Goal: Task Accomplishment & Management: Manage account settings

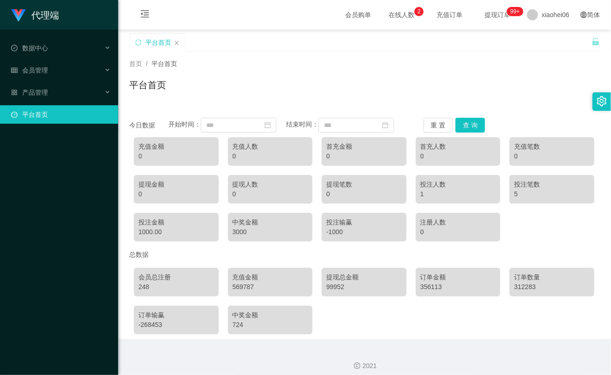
click at [372, 72] on div "首页 / 平台首页 / 平台首页" at bounding box center [364, 79] width 471 height 40
click at [51, 86] on div "产品管理" at bounding box center [59, 92] width 118 height 18
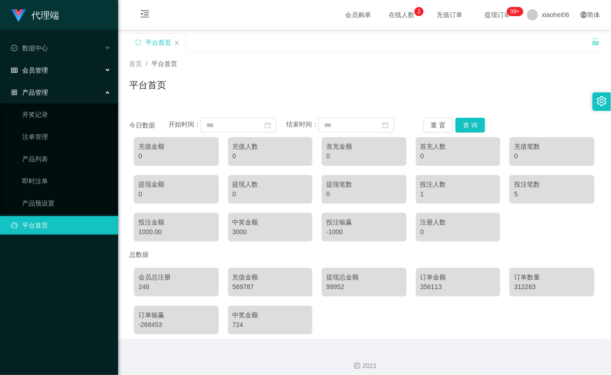
click at [76, 71] on div "会员管理" at bounding box center [59, 70] width 118 height 18
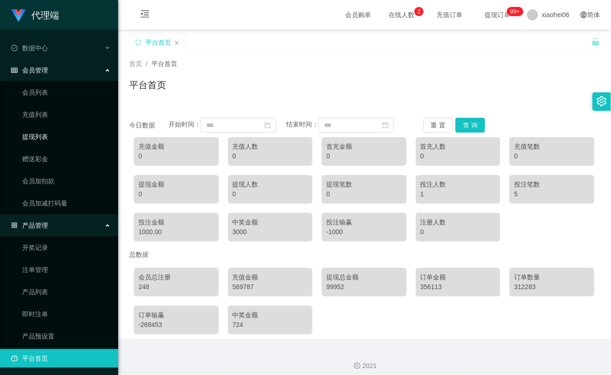
click at [59, 138] on link "提现列表" at bounding box center [66, 136] width 89 height 18
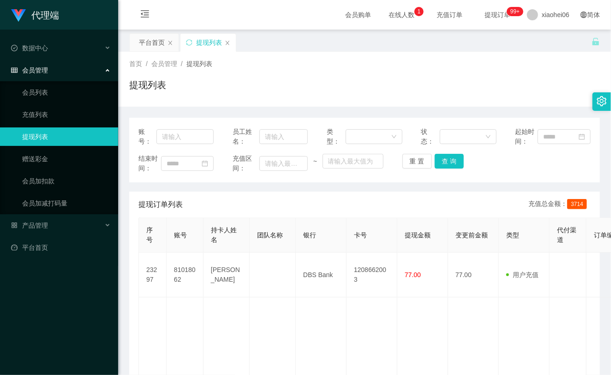
click at [336, 205] on div "提现订单列表 充值总金额： 3714" at bounding box center [365, 205] width 452 height 26
click at [478, 71] on div "首页 / 会员管理 / 提现列表 / 提现列表" at bounding box center [364, 79] width 471 height 40
drag, startPoint x: 408, startPoint y: 95, endPoint x: 337, endPoint y: 93, distance: 70.7
click at [408, 95] on div "提现列表" at bounding box center [364, 88] width 471 height 21
